Goal: Task Accomplishment & Management: Use online tool/utility

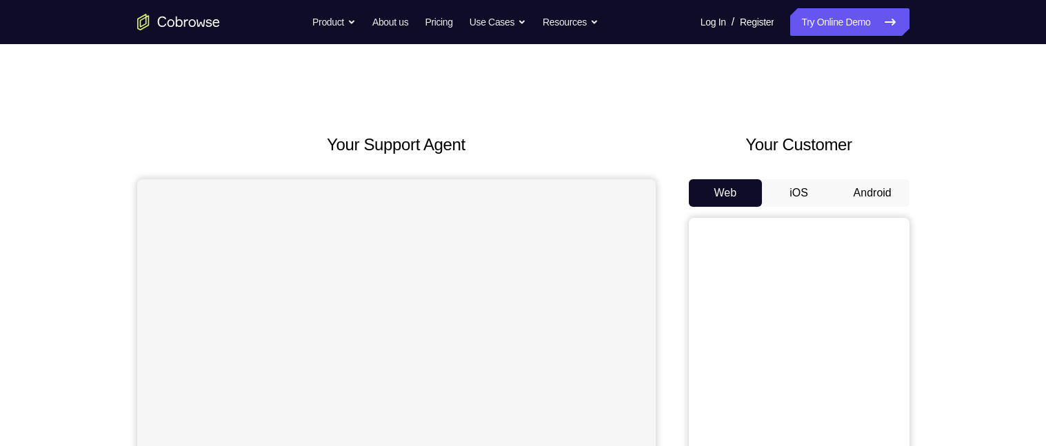
click at [880, 196] on button "Android" at bounding box center [873, 193] width 74 height 28
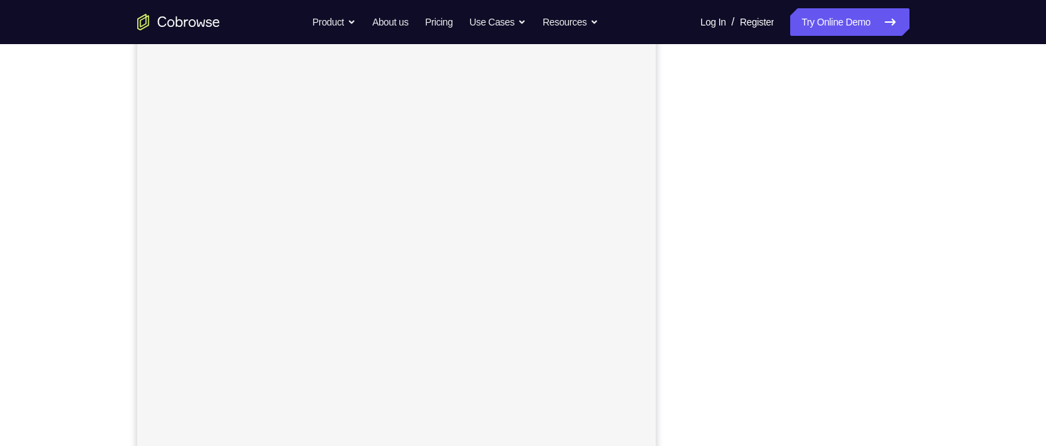
scroll to position [166, 0]
click at [972, 305] on div "Your Support Agent Your Customer Web iOS Android Next Steps We’d be happy to gi…" at bounding box center [523, 334] width 1046 height 910
click at [940, 254] on div "Your Support Agent Your Customer Web iOS Android Next Steps We’d be happy to gi…" at bounding box center [523, 304] width 883 height 910
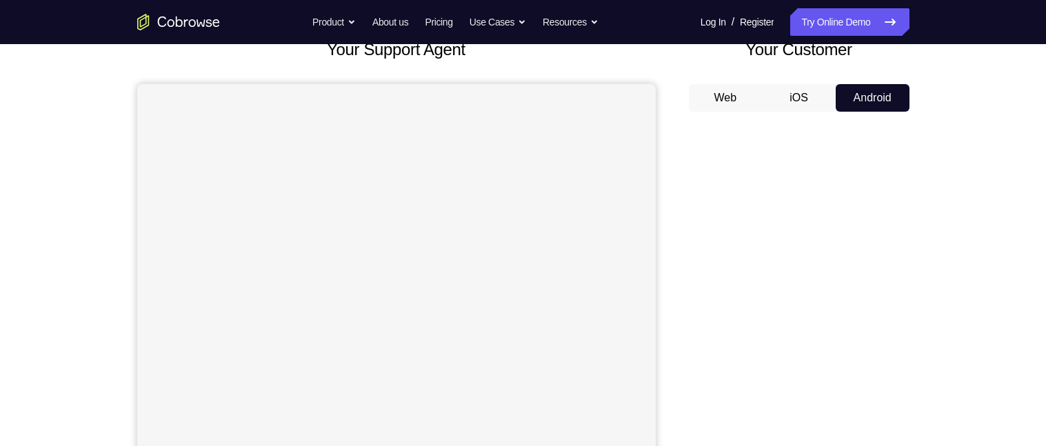
scroll to position [90, 0]
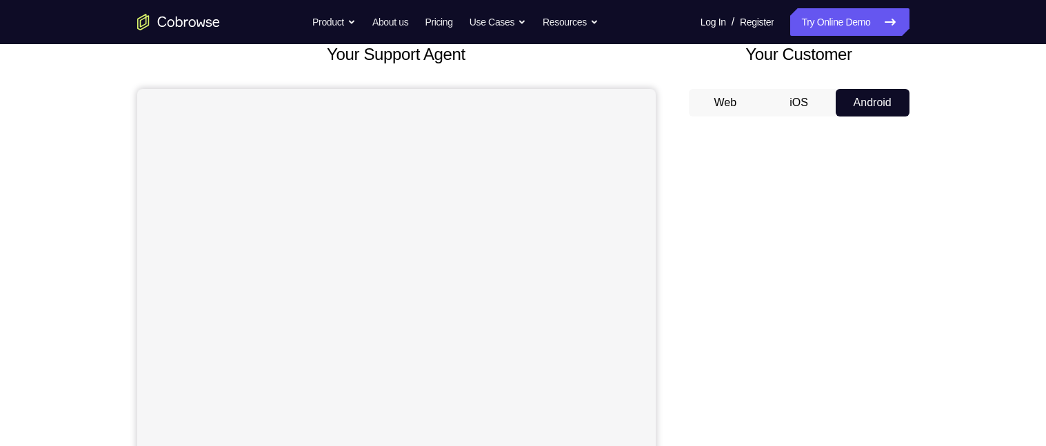
click at [877, 100] on button "Android" at bounding box center [873, 103] width 74 height 28
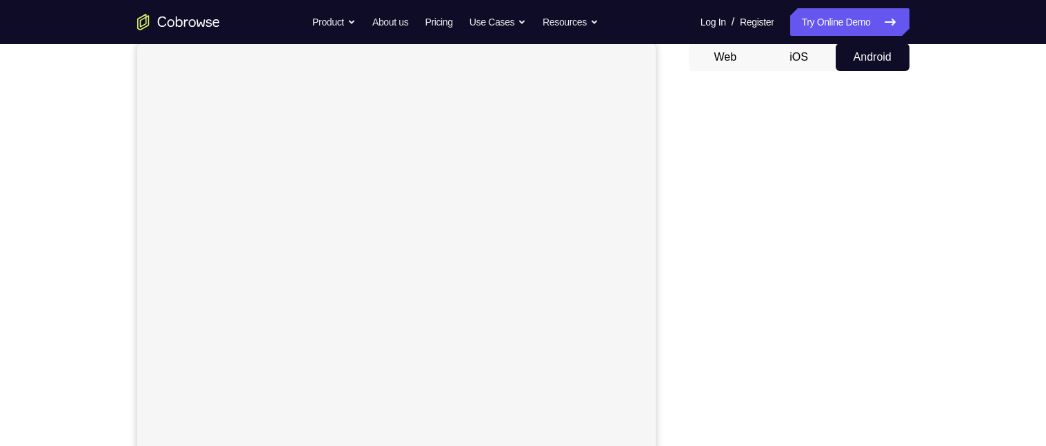
scroll to position [135, 0]
click at [863, 60] on button "Android" at bounding box center [873, 58] width 74 height 28
click at [888, 56] on button "Android" at bounding box center [873, 58] width 74 height 28
click at [884, 53] on button "Android" at bounding box center [873, 58] width 74 height 28
click at [868, 21] on link "Try Online Demo" at bounding box center [849, 22] width 119 height 28
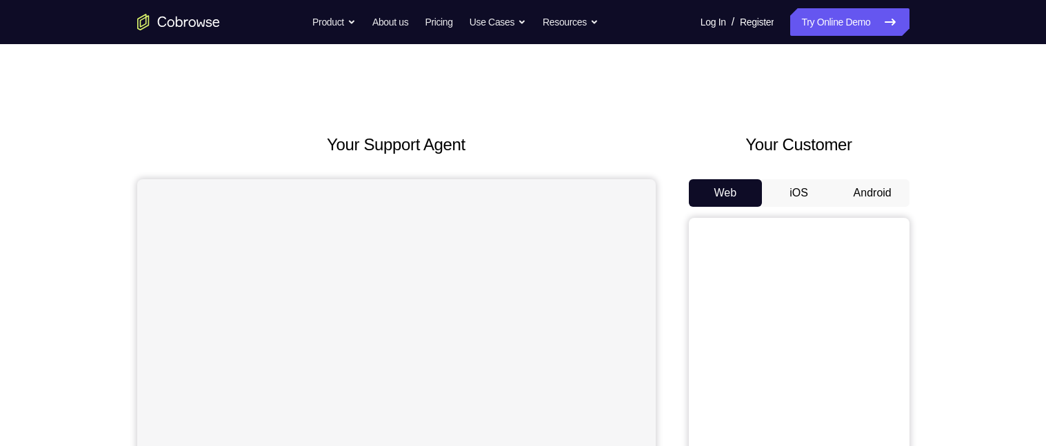
click at [881, 195] on button "Android" at bounding box center [873, 193] width 74 height 28
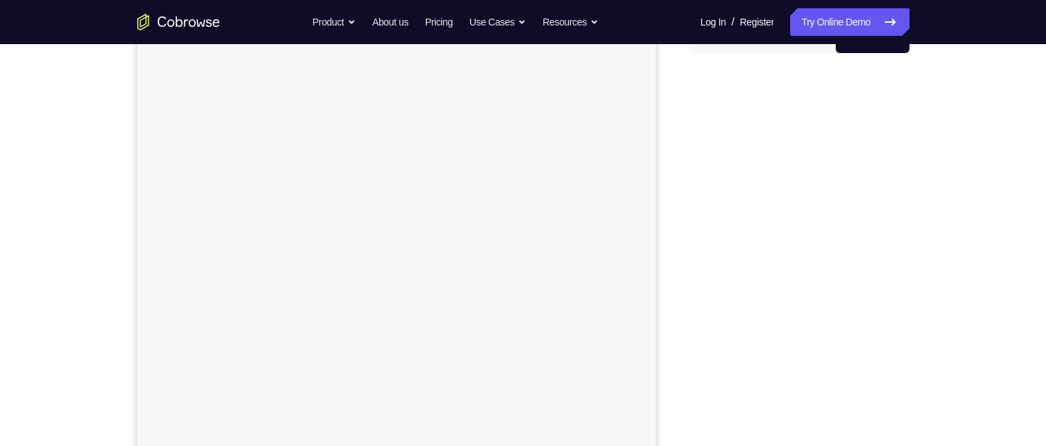
scroll to position [155, 0]
click at [832, 27] on link "Try Online Demo" at bounding box center [849, 22] width 119 height 28
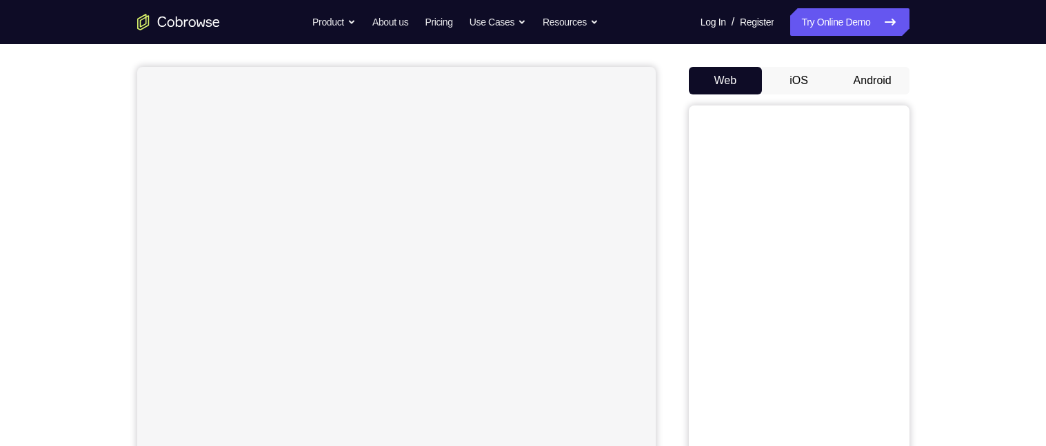
scroll to position [121, 0]
click at [870, 67] on button "Android" at bounding box center [873, 72] width 74 height 28
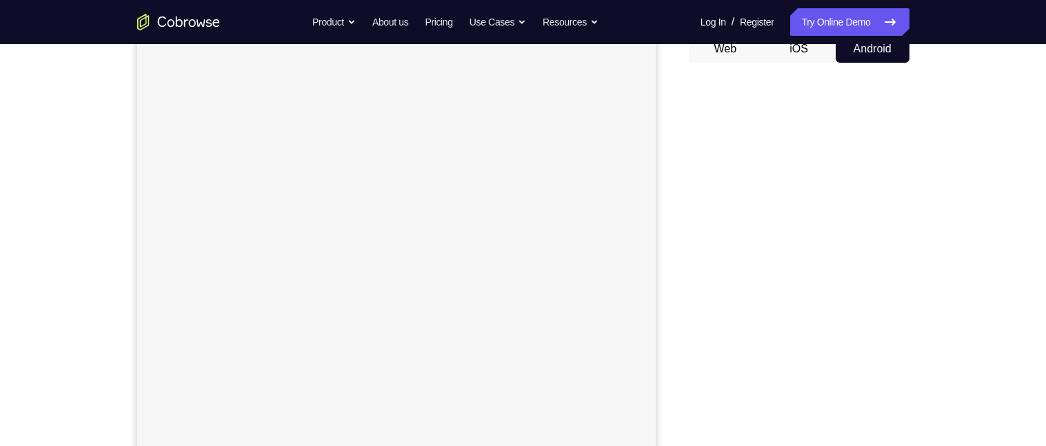
scroll to position [134, 0]
